Goal: Complete application form

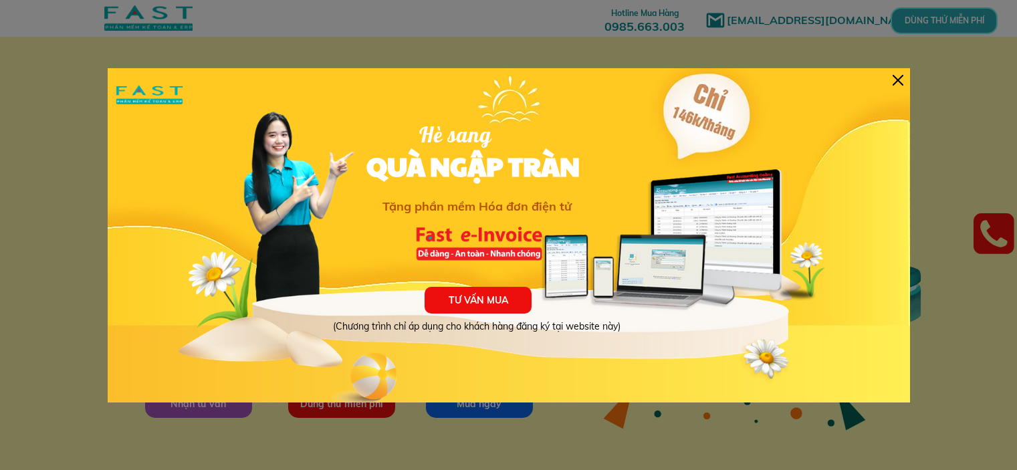
type input "[PERSON_NAME]"
type input "[EMAIL_ADDRESS][DOMAIN_NAME]"
type input "0973108882"
type input "[PERSON_NAME]"
type input "[EMAIL_ADDRESS][DOMAIN_NAME]"
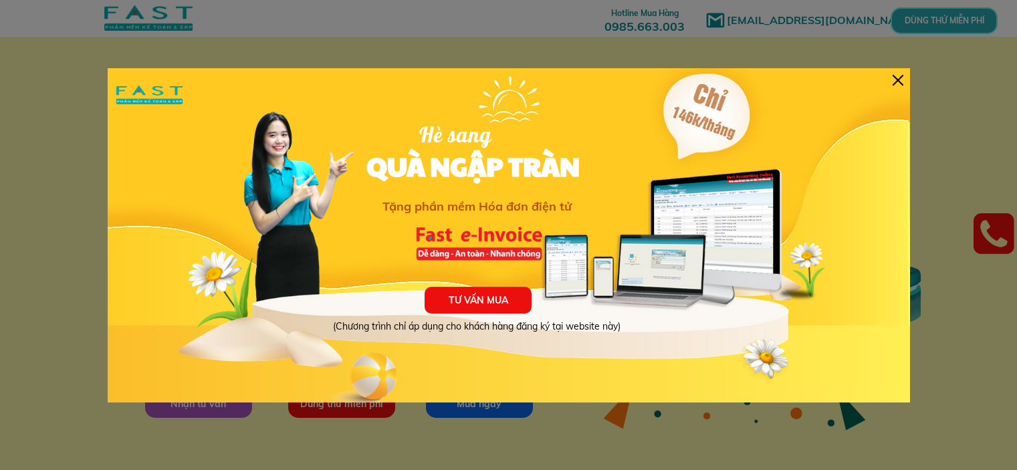
type input "0973108882"
type input "[PERSON_NAME]"
type input "[EMAIL_ADDRESS][DOMAIN_NAME]"
type input "0973108882"
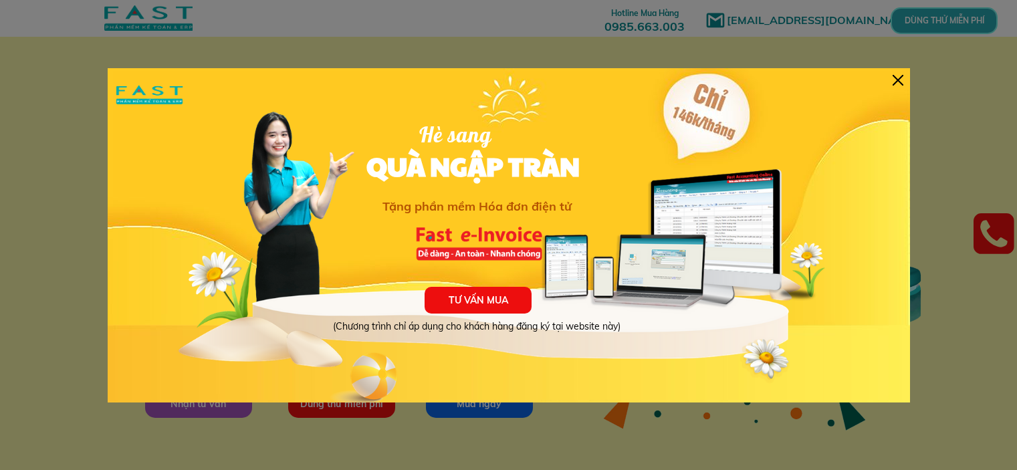
type input "[PERSON_NAME]"
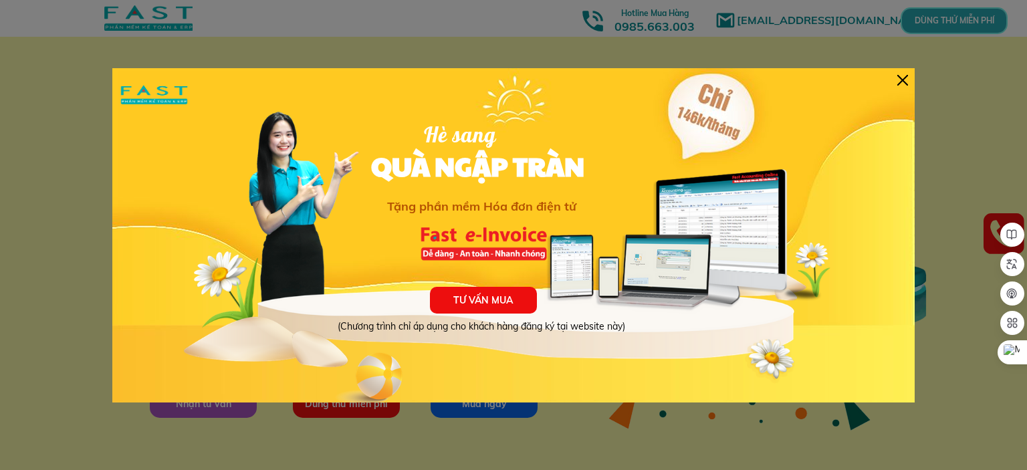
click at [901, 78] on div at bounding box center [902, 80] width 11 height 11
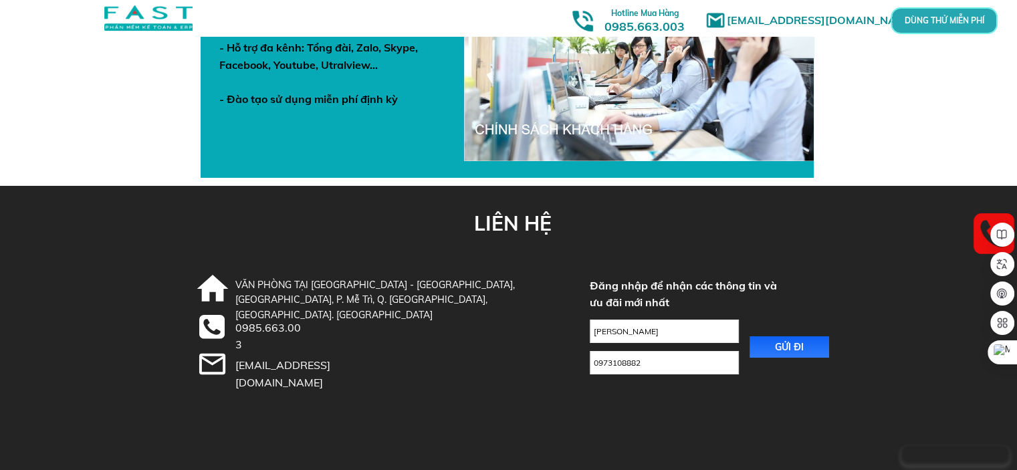
scroll to position [4698, 0]
